Goal: Ask a question

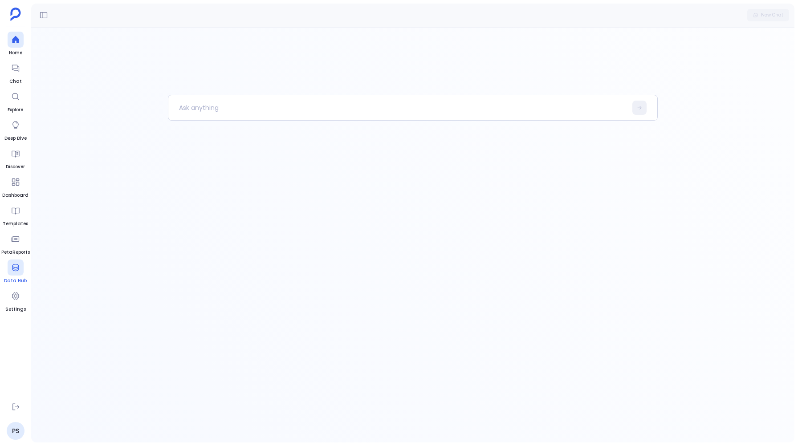
click at [14, 271] on icon at bounding box center [15, 267] width 7 height 7
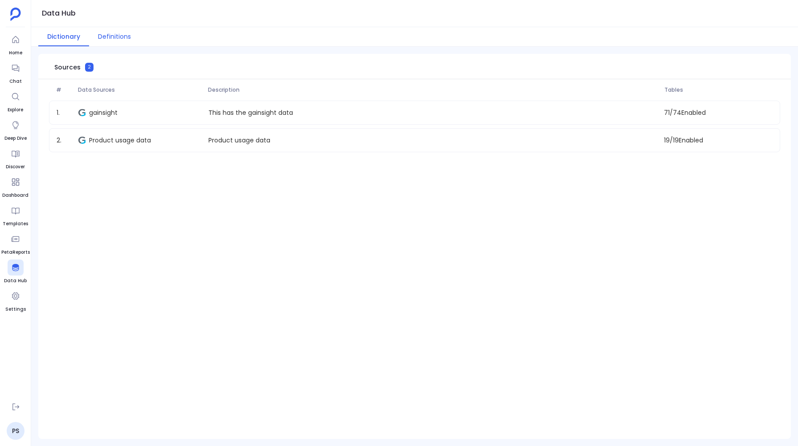
click at [122, 30] on button "Definitions" at bounding box center [114, 36] width 51 height 19
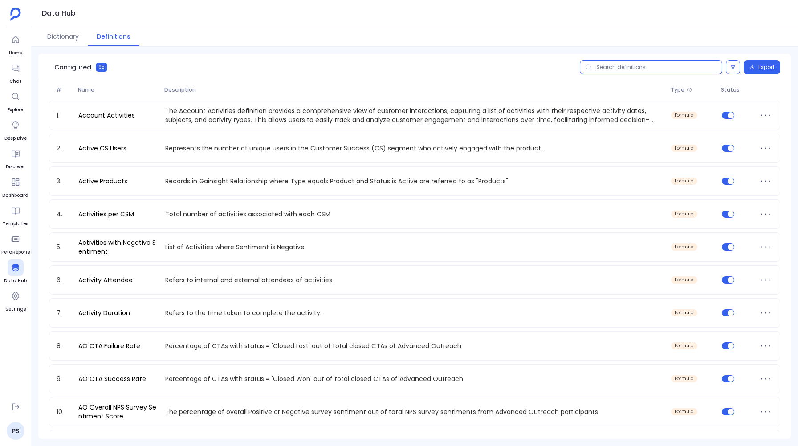
click at [634, 72] on input "text" at bounding box center [651, 67] width 142 height 14
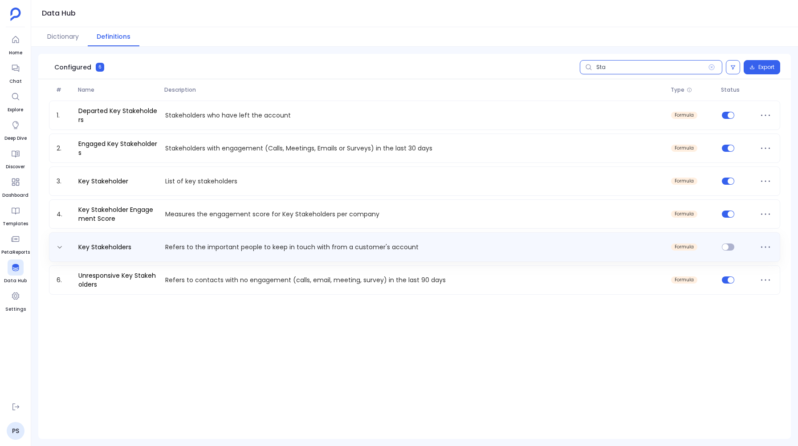
type input "Sta"
click at [247, 258] on div "Key Stakeholders Refers to the important people to keep in touch with from a cu…" at bounding box center [414, 246] width 731 height 29
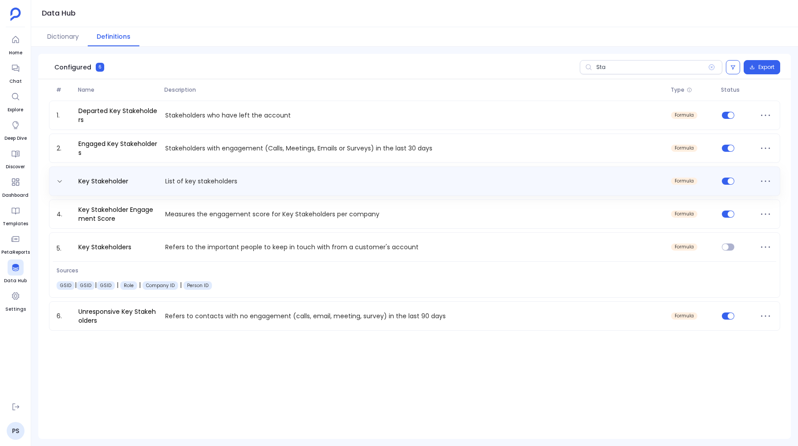
click at [202, 187] on div "Key Stakeholder List of key stakeholders formula" at bounding box center [414, 181] width 723 height 14
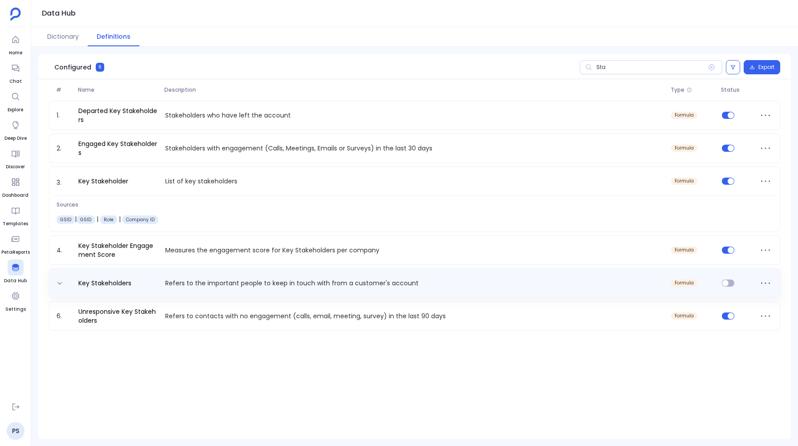
click at [181, 292] on div "Key Stakeholders Refers to the important people to keep in touch with from a cu…" at bounding box center [414, 282] width 731 height 29
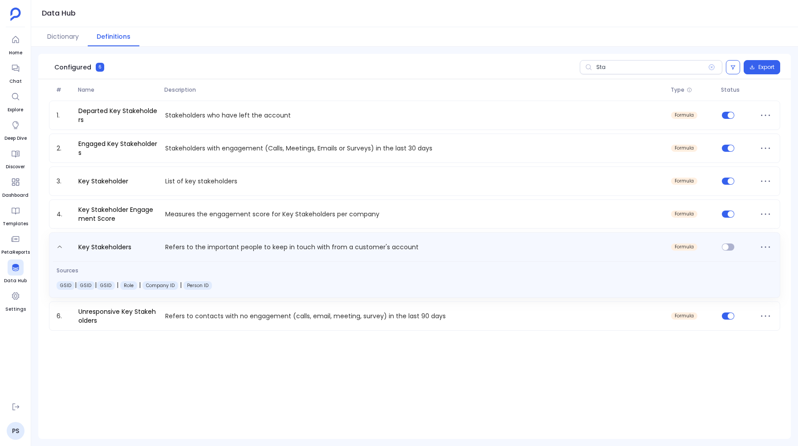
click at [187, 260] on div "Key Stakeholders Refers to the important people to keep in touch with from a cu…" at bounding box center [414, 264] width 731 height 65
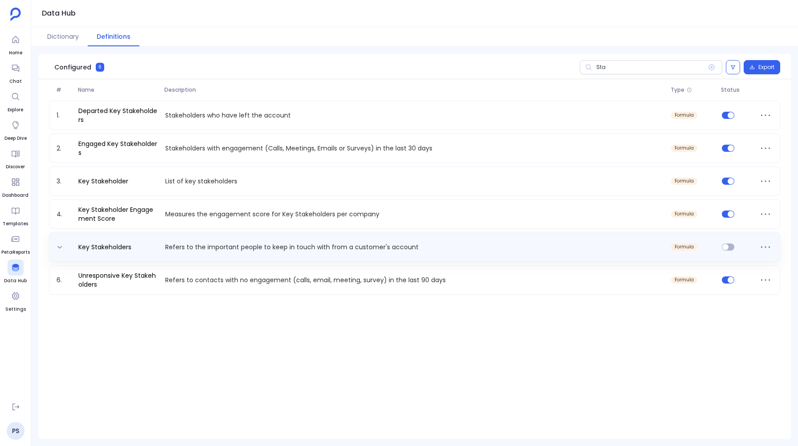
click at [187, 260] on div "Key Stakeholders Refers to the important people to keep in touch with from a cu…" at bounding box center [414, 246] width 731 height 29
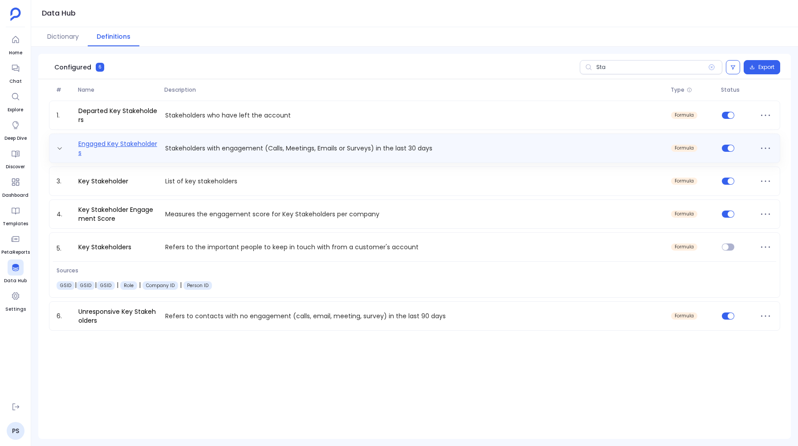
click at [141, 145] on link "Engaged Key Stakeholders" at bounding box center [118, 148] width 87 height 18
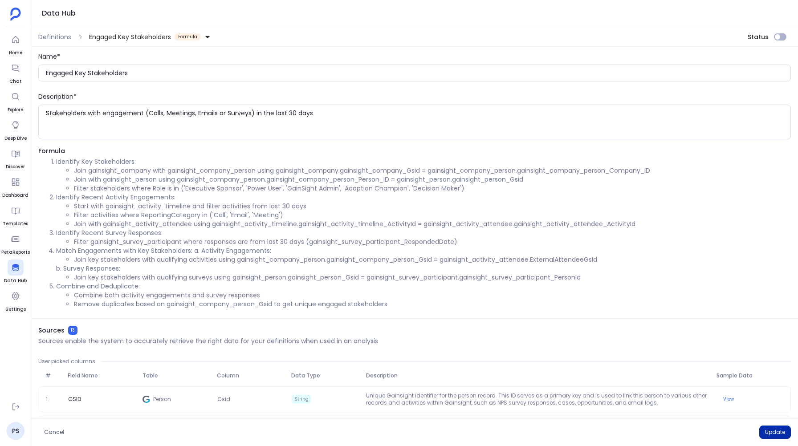
click at [770, 432] on button "Update" at bounding box center [775, 432] width 32 height 13
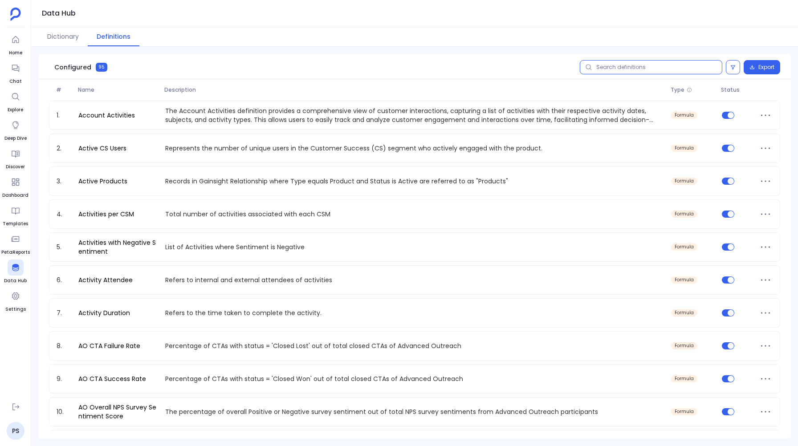
click at [625, 69] on input "text" at bounding box center [651, 67] width 142 height 14
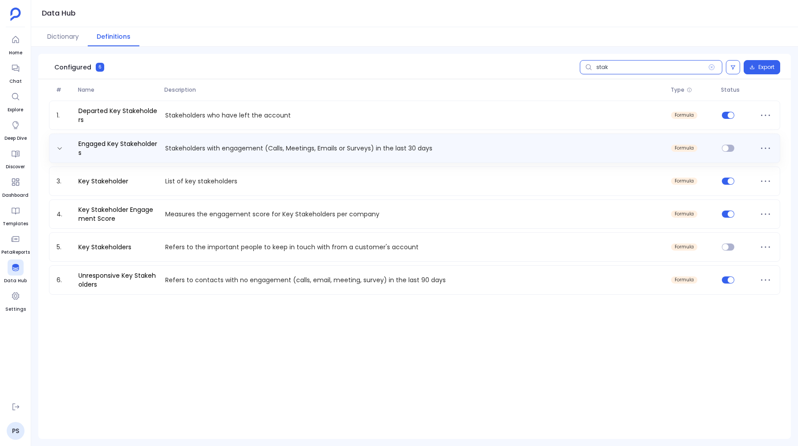
type input "stak"
click at [242, 155] on div "Engaged Key Stakeholders Stakeholders with engagement (Calls, Meetings, Emails …" at bounding box center [414, 148] width 723 height 18
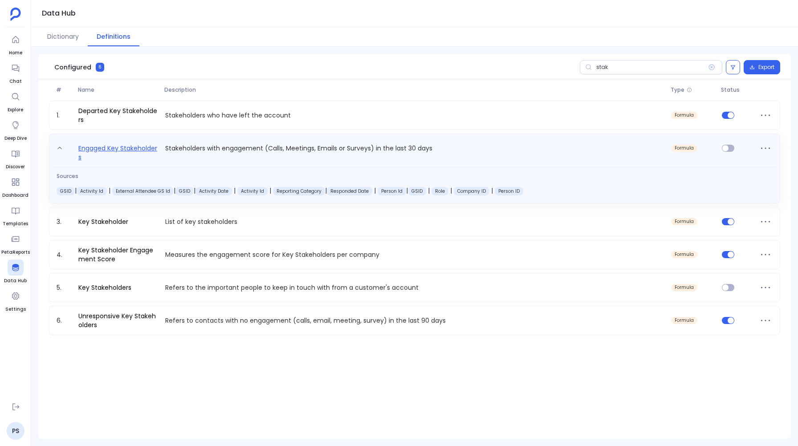
click at [98, 150] on link "Engaged Key Stakeholders" at bounding box center [118, 152] width 87 height 19
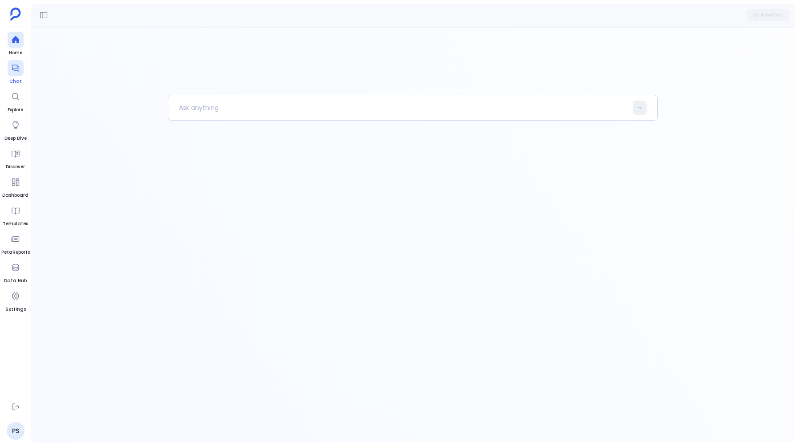
click at [12, 64] on icon at bounding box center [15, 68] width 9 height 9
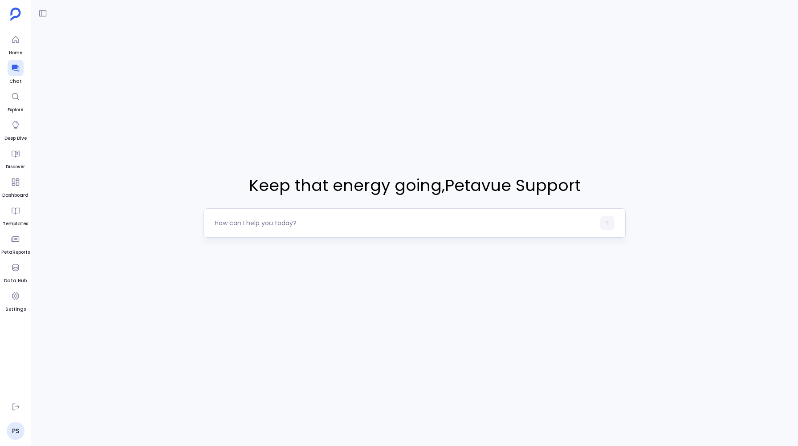
click at [270, 224] on textarea at bounding box center [405, 223] width 380 height 9
click at [295, 223] on textarea "Can you show me all the Stakeholders that have" at bounding box center [405, 223] width 380 height 9
click at [391, 214] on div "Can you show me all the Key Stakeholders that have" at bounding box center [414, 222] width 422 height 29
click at [390, 223] on textarea "Can you show me all the Key Stakeholders that have" at bounding box center [405, 223] width 380 height 9
click at [397, 223] on textarea "Can you show me all the Key Stakeholders that have engaged" at bounding box center [405, 223] width 380 height 9
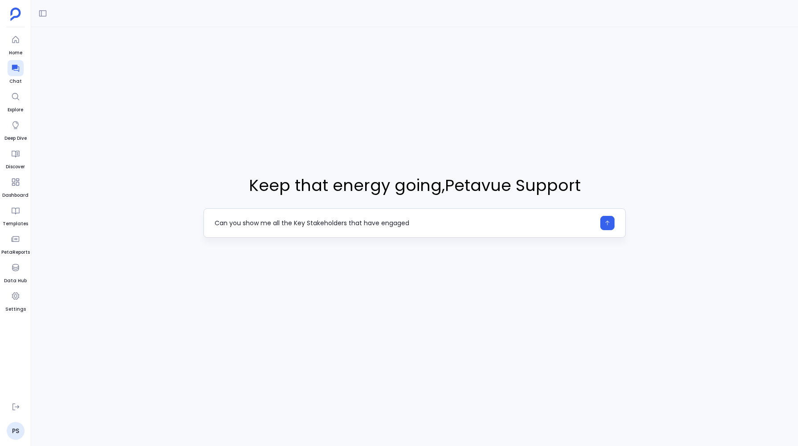
click at [397, 223] on textarea "Can you show me all the Key Stakeholders that have engaged" at bounding box center [405, 223] width 380 height 9
type textarea "Can you show me all the Key Stakeholders that have recent activity engagements …"
click at [608, 223] on icon "button" at bounding box center [607, 223] width 6 height 6
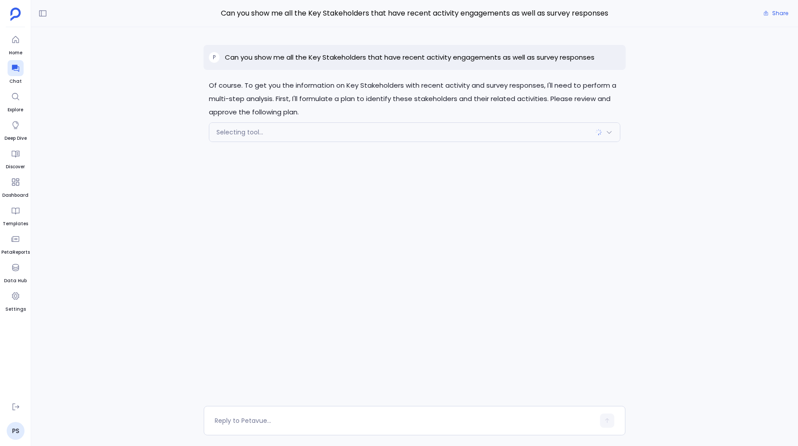
click at [612, 131] on icon at bounding box center [608, 132] width 7 height 7
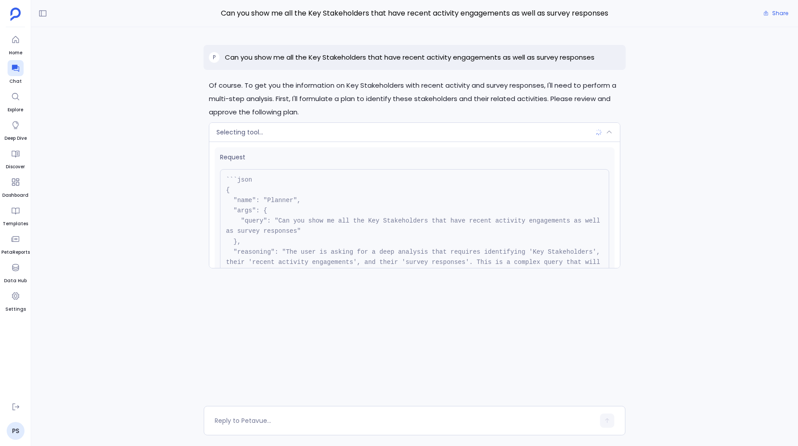
click at [612, 131] on icon at bounding box center [608, 132] width 7 height 7
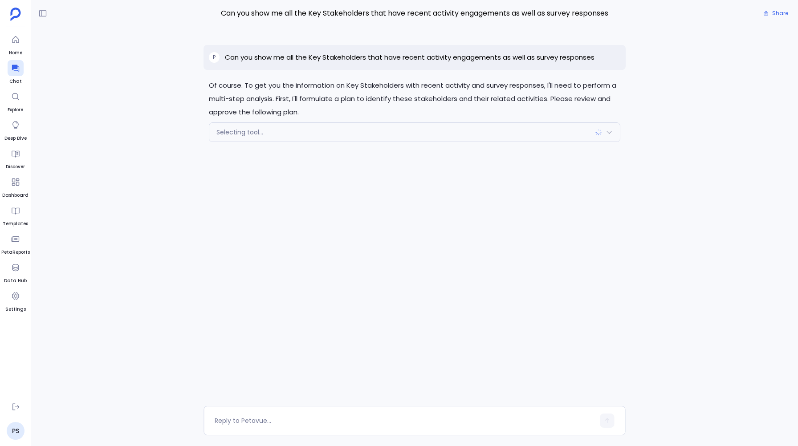
click at [612, 131] on icon at bounding box center [608, 132] width 7 height 7
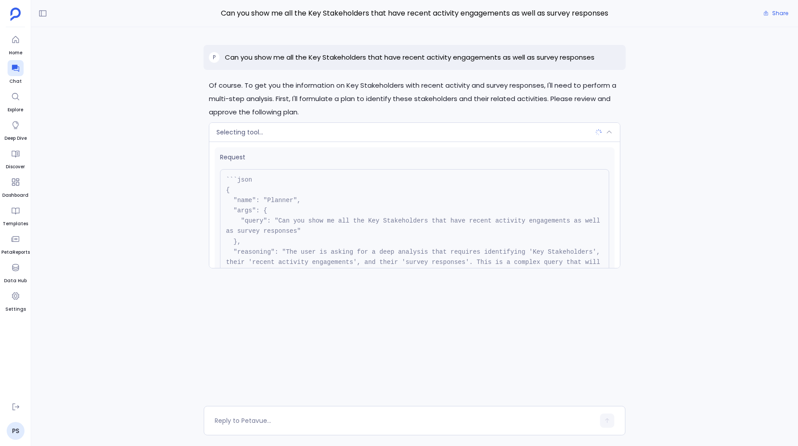
click at [612, 130] on div "Selecting tool..." at bounding box center [414, 132] width 410 height 19
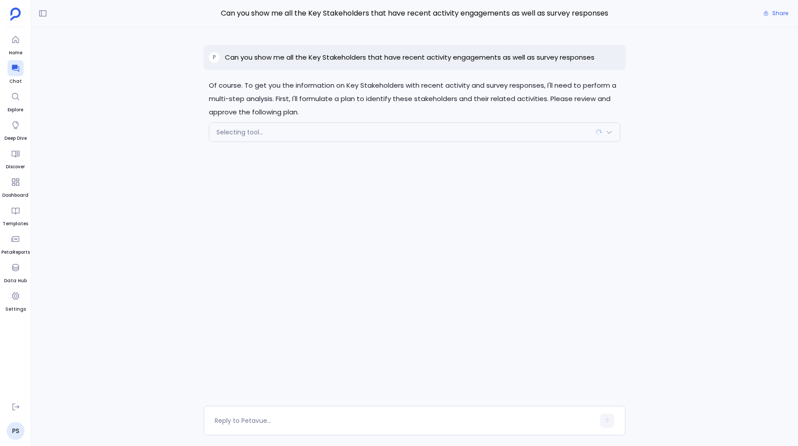
click at [239, 128] on span "Selecting tool..." at bounding box center [239, 132] width 47 height 9
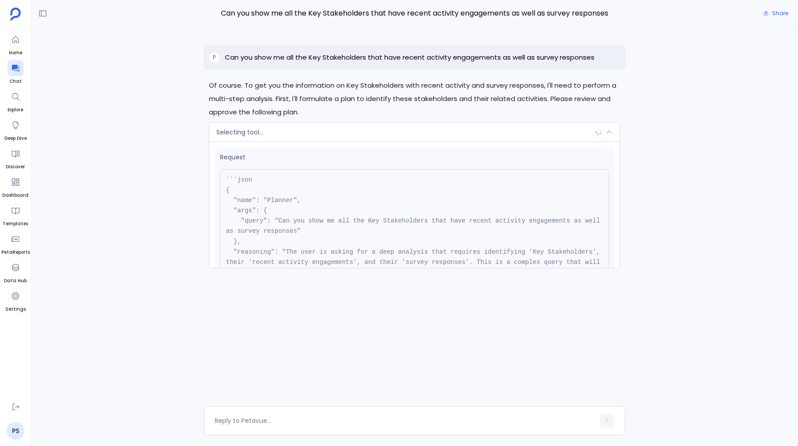
click at [231, 127] on div "Selecting tool..." at bounding box center [414, 132] width 410 height 19
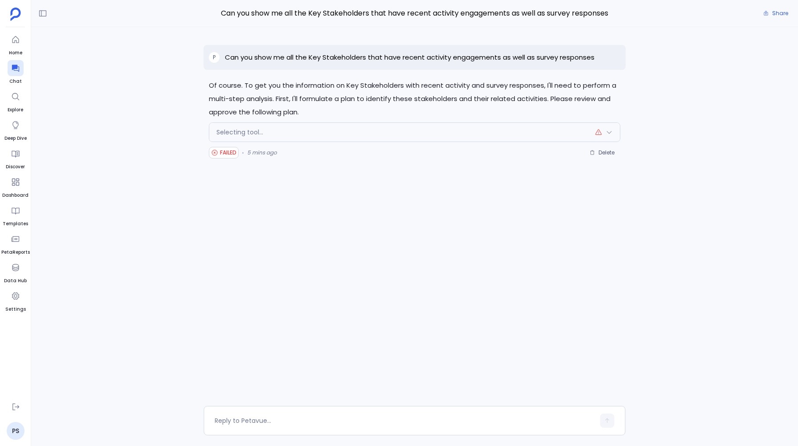
click at [147, 72] on div "Of course. To get you the information on Key Stakeholders with recent activity …" at bounding box center [414, 216] width 767 height 379
